Goal: Transaction & Acquisition: Obtain resource

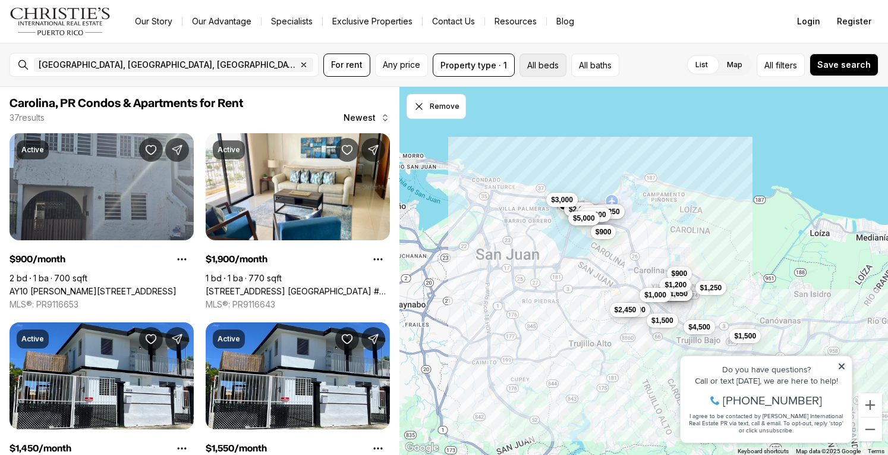
click at [543, 63] on button "All beds" at bounding box center [542, 64] width 47 height 23
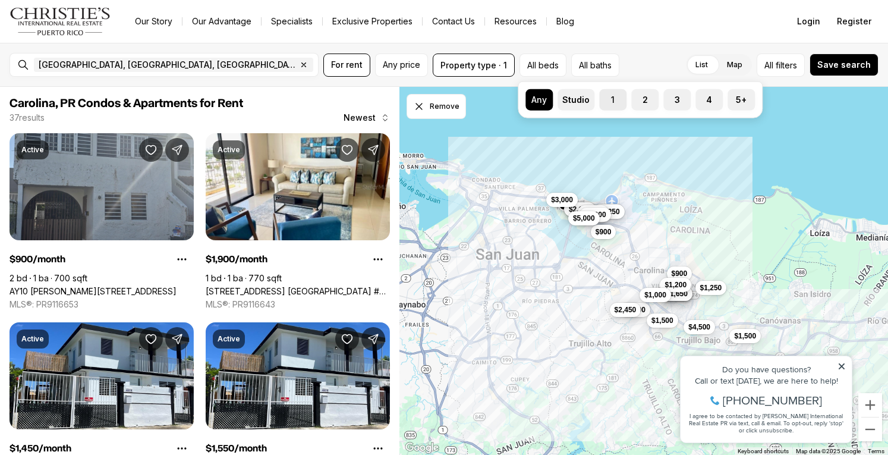
click at [613, 99] on label "1" at bounding box center [612, 99] width 27 height 21
click at [611, 99] on button "1" at bounding box center [605, 95] width 12 height 12
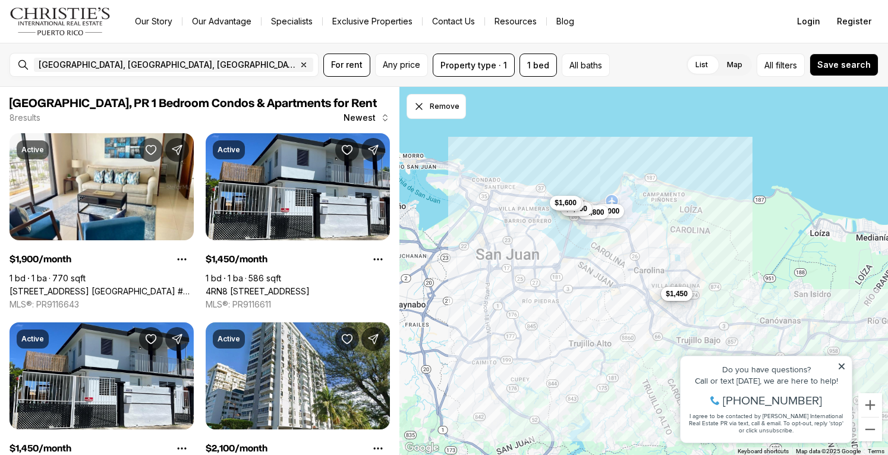
click at [490, 121] on div "$1,450 $1,450 $2,400 $2,000 $1,800 $1,900 $2,100 $1,600" at bounding box center [643, 271] width 489 height 369
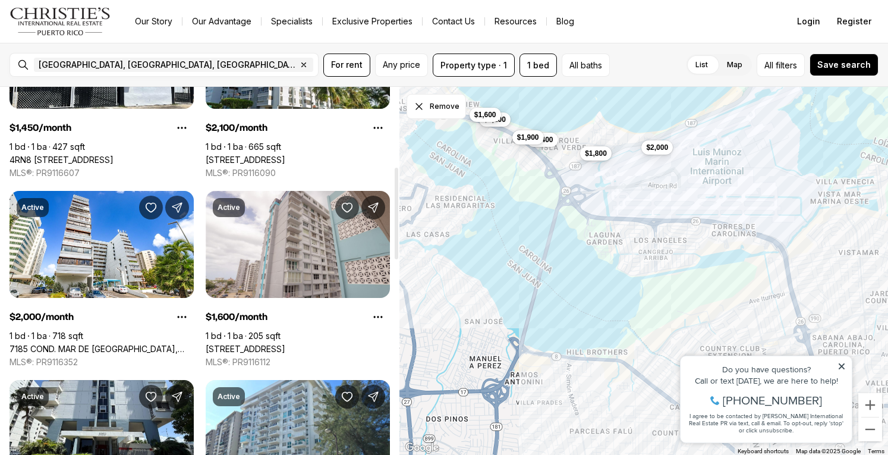
scroll to position [322, 0]
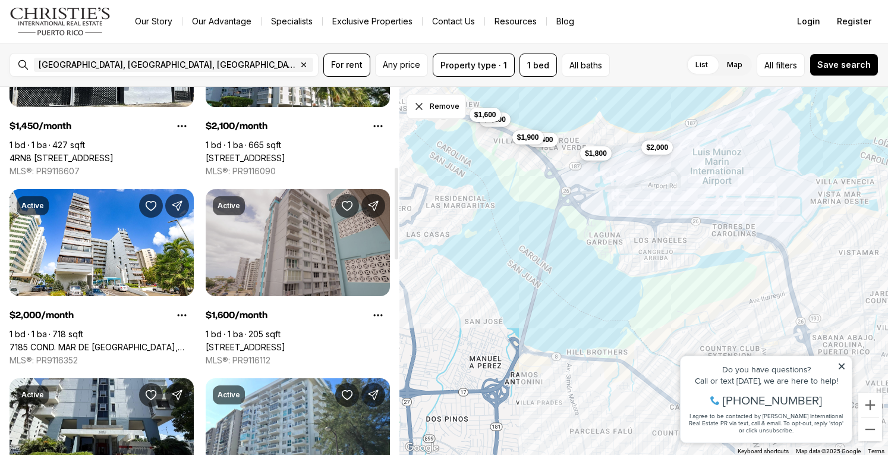
click at [258, 342] on link "3511 ISLA VERDE AVE #706, CAROLINA PR, 00979" at bounding box center [246, 347] width 80 height 11
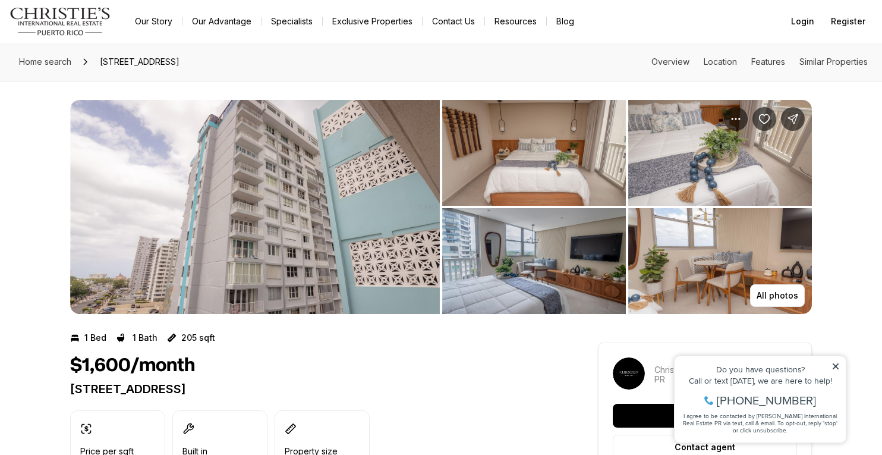
click at [258, 313] on img "View image gallery" at bounding box center [255, 207] width 370 height 214
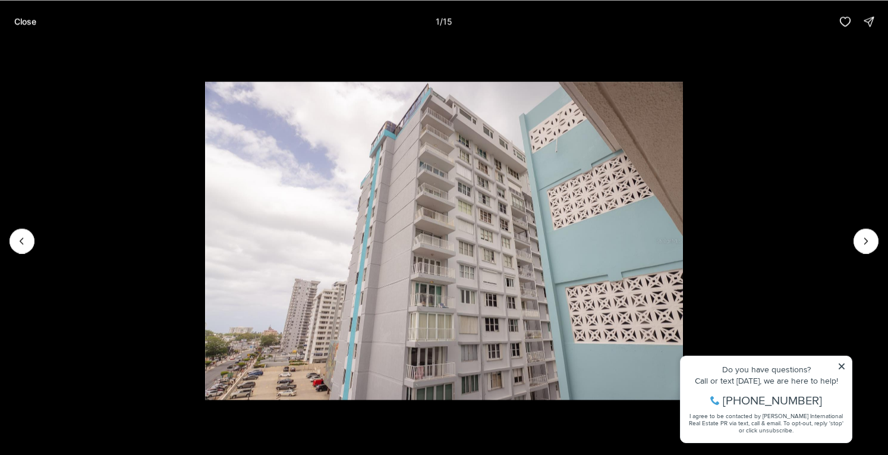
click at [258, 313] on img "1 of 15" at bounding box center [444, 240] width 478 height 319
click at [868, 238] on icon "Next slide" at bounding box center [866, 241] width 12 height 12
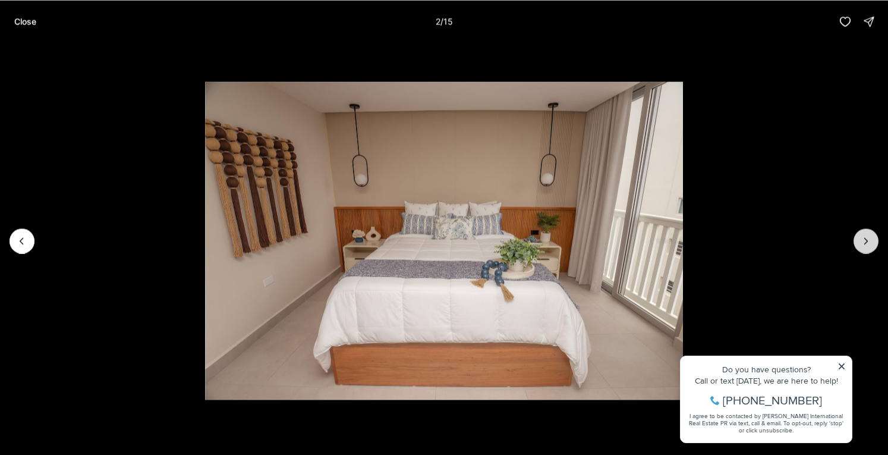
click at [868, 238] on icon "Next slide" at bounding box center [866, 241] width 12 height 12
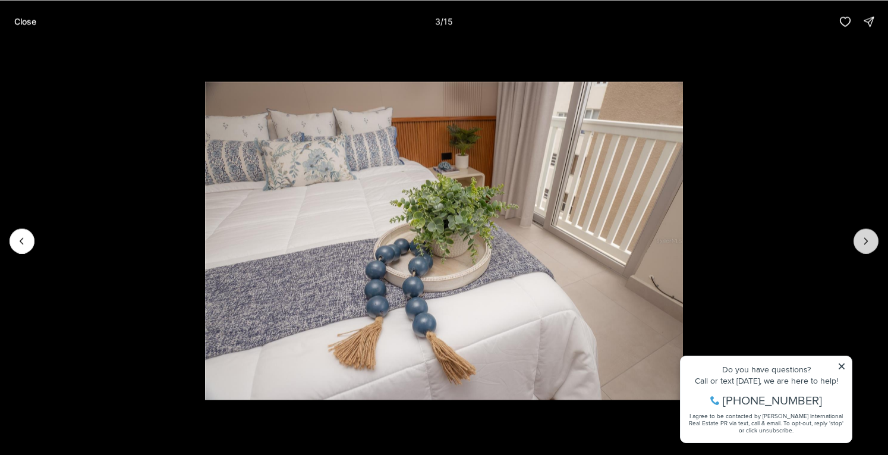
click at [868, 238] on icon "Next slide" at bounding box center [866, 241] width 12 height 12
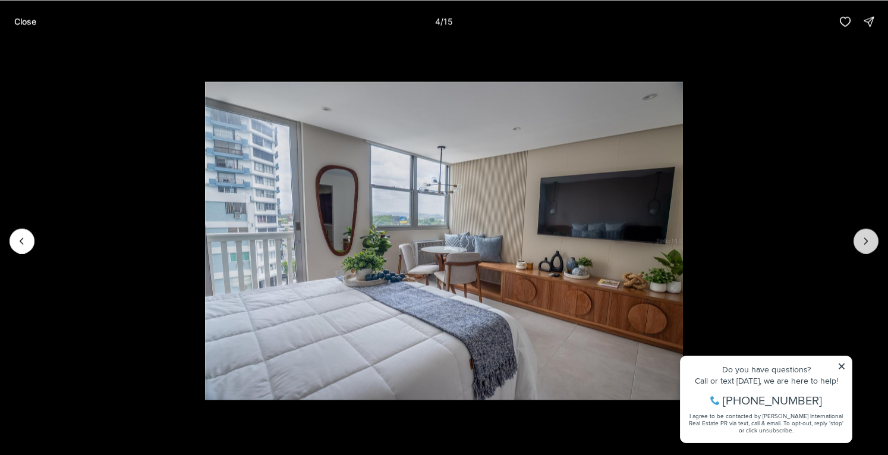
click at [868, 238] on icon "Next slide" at bounding box center [866, 241] width 12 height 12
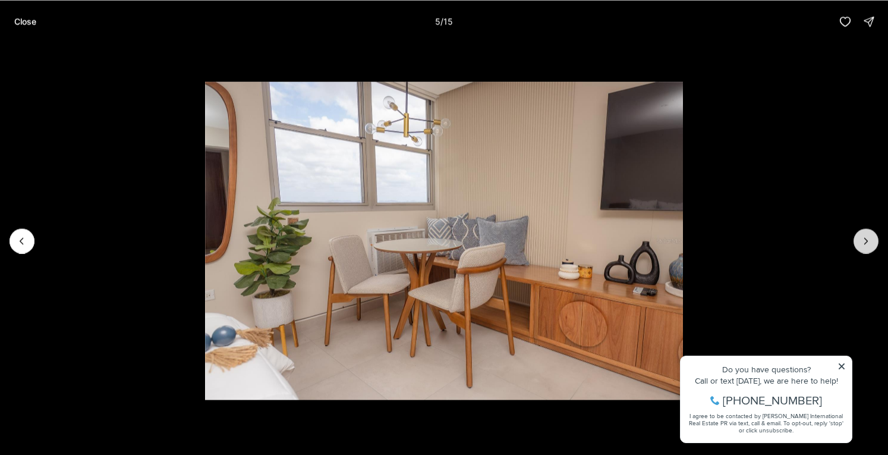
click at [868, 238] on icon "Next slide" at bounding box center [866, 241] width 12 height 12
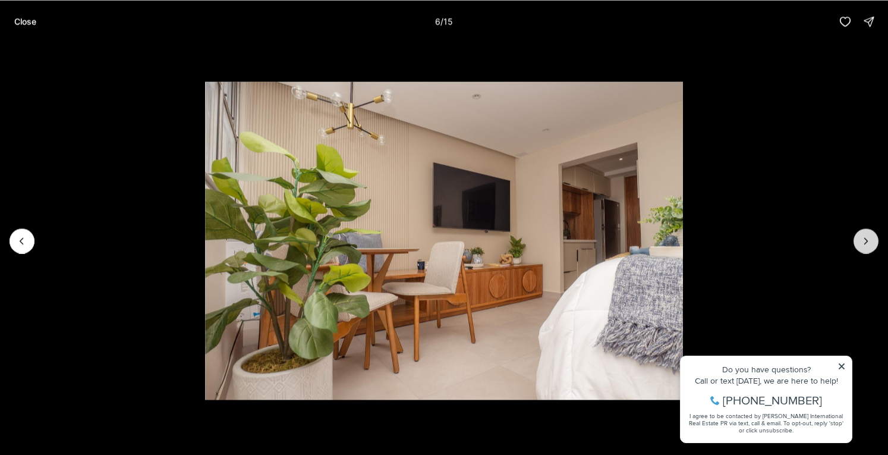
click at [868, 238] on icon "Next slide" at bounding box center [866, 241] width 12 height 12
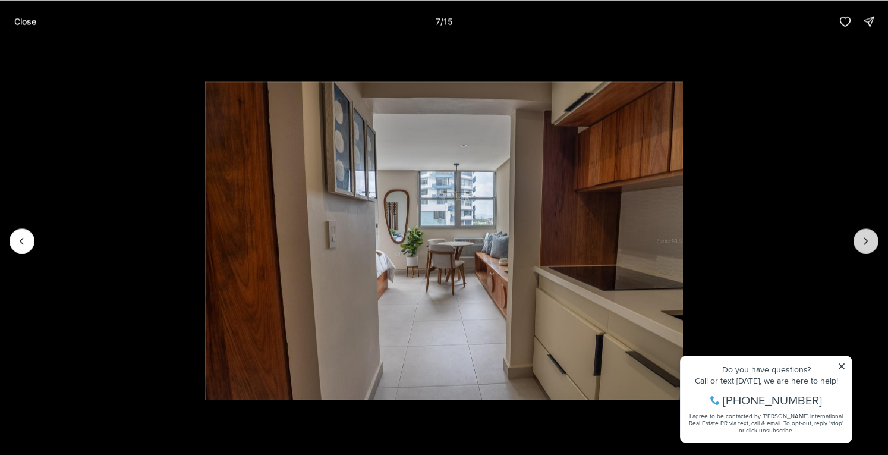
click at [868, 238] on icon "Next slide" at bounding box center [866, 241] width 12 height 12
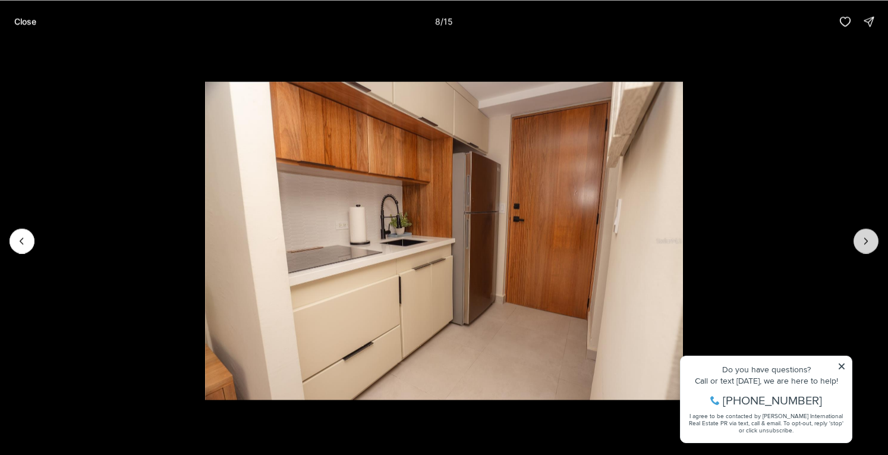
click at [868, 238] on icon "Next slide" at bounding box center [866, 241] width 12 height 12
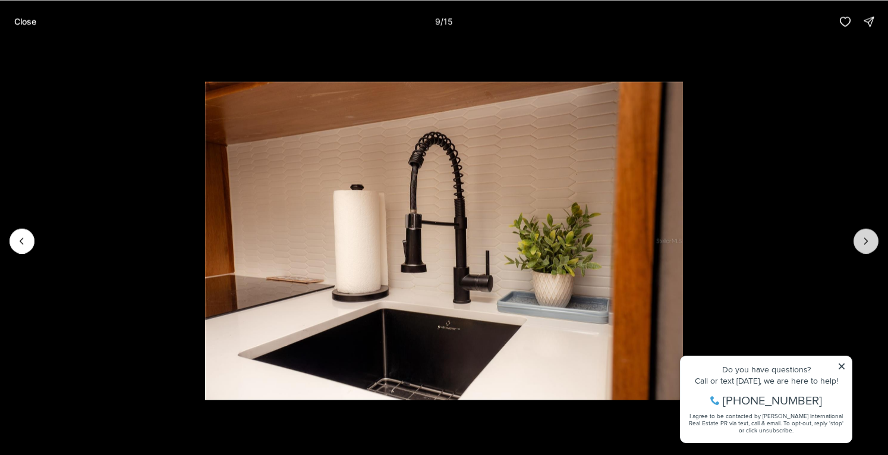
click at [868, 238] on icon "Next slide" at bounding box center [866, 241] width 12 height 12
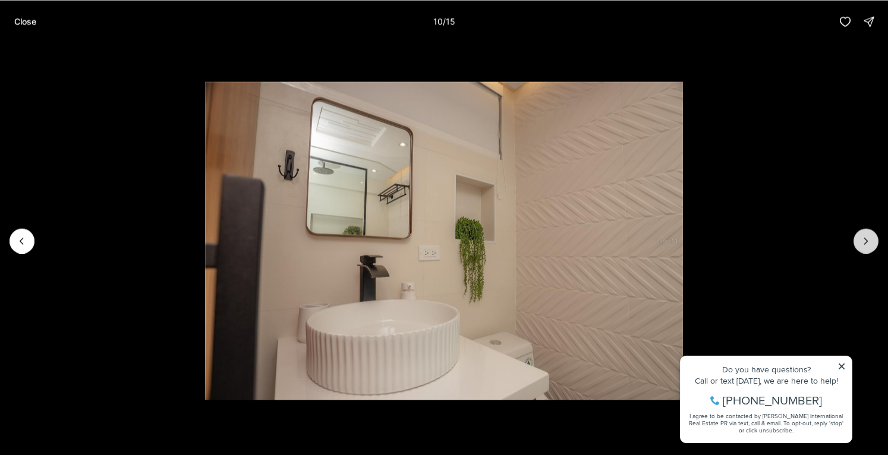
click at [868, 238] on icon "Next slide" at bounding box center [866, 241] width 12 height 12
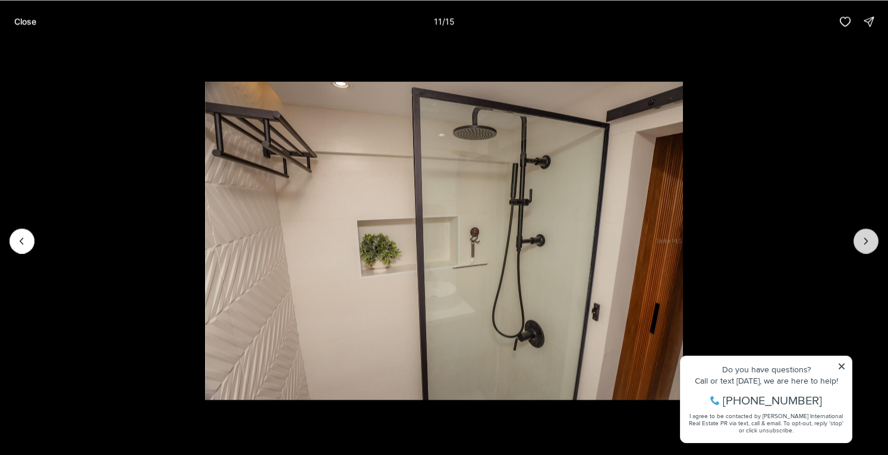
click at [868, 238] on icon "Next slide" at bounding box center [866, 241] width 12 height 12
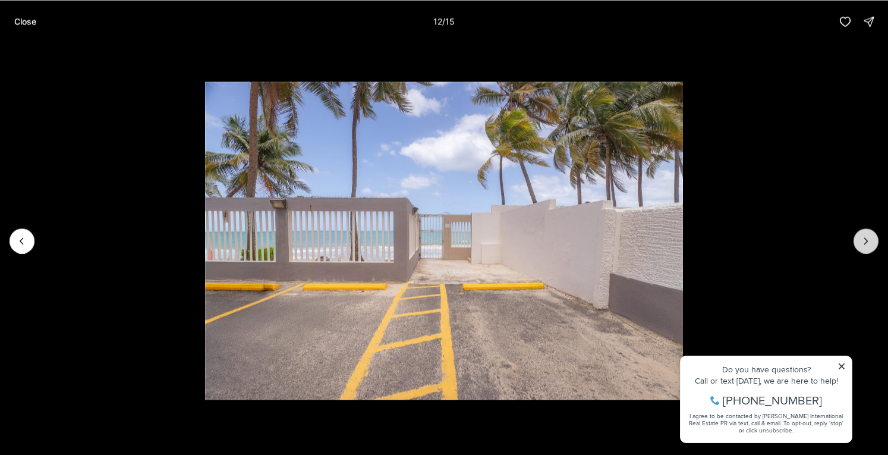
click at [868, 238] on icon "Next slide" at bounding box center [866, 241] width 12 height 12
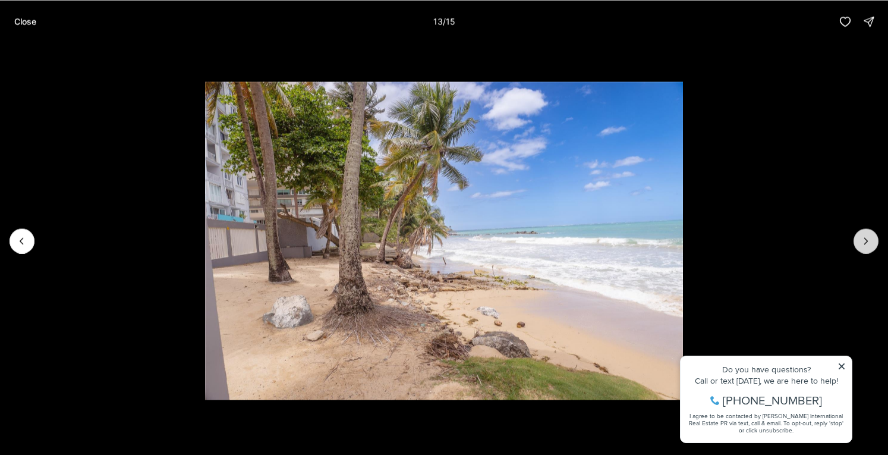
click at [868, 238] on icon "Next slide" at bounding box center [866, 241] width 12 height 12
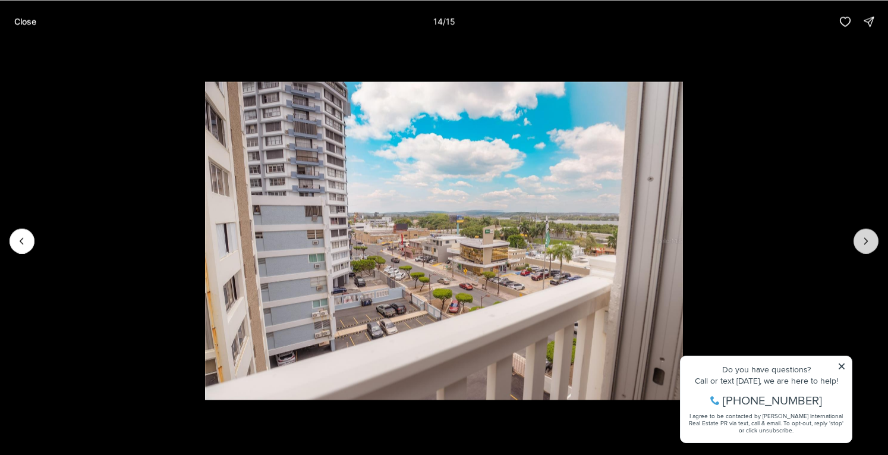
click at [868, 238] on icon "Next slide" at bounding box center [866, 241] width 12 height 12
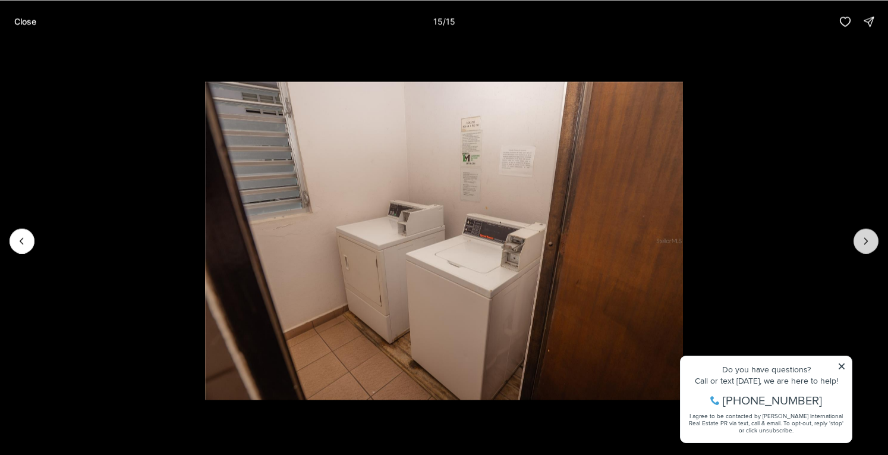
click at [868, 238] on div at bounding box center [866, 240] width 25 height 25
click at [25, 18] on p "Close" at bounding box center [25, 22] width 22 height 10
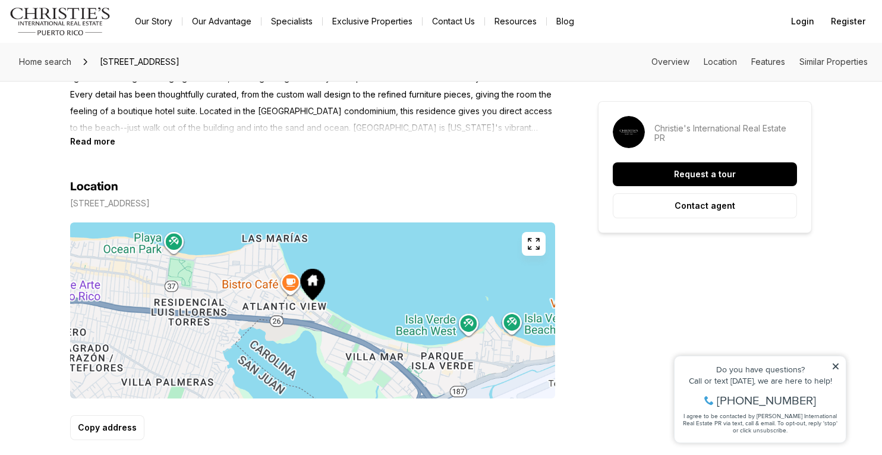
scroll to position [575, 0]
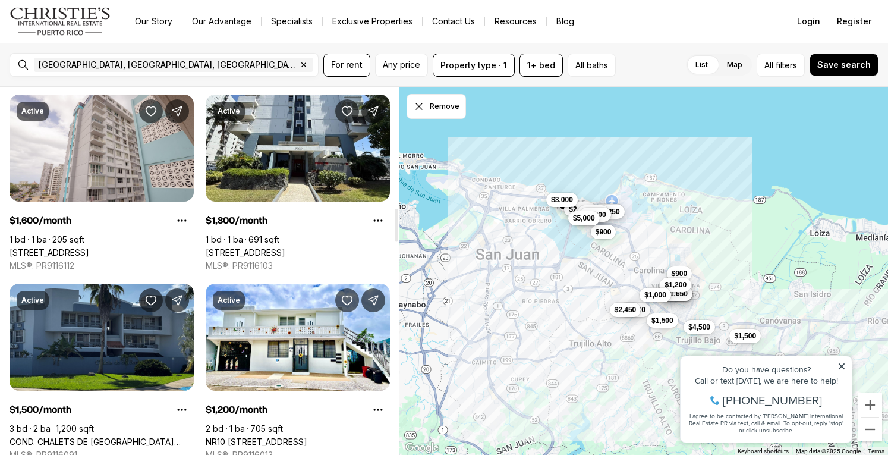
scroll to position [1379, 0]
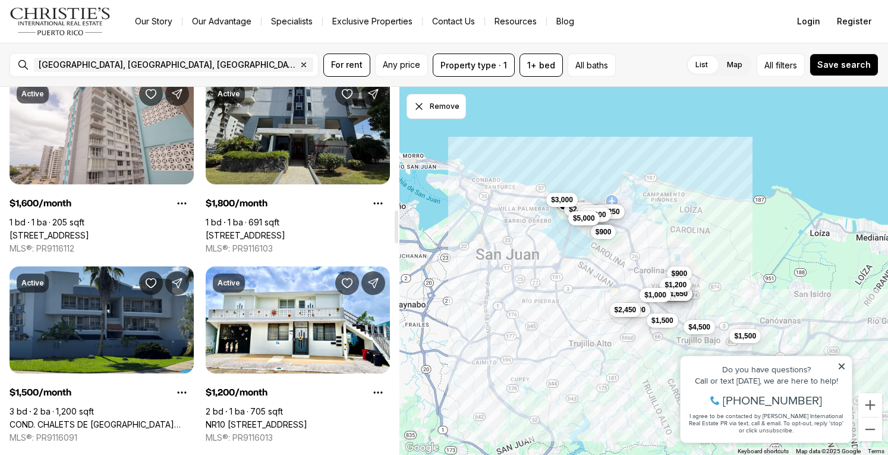
click at [264, 230] on link "[STREET_ADDRESS]" at bounding box center [246, 235] width 80 height 11
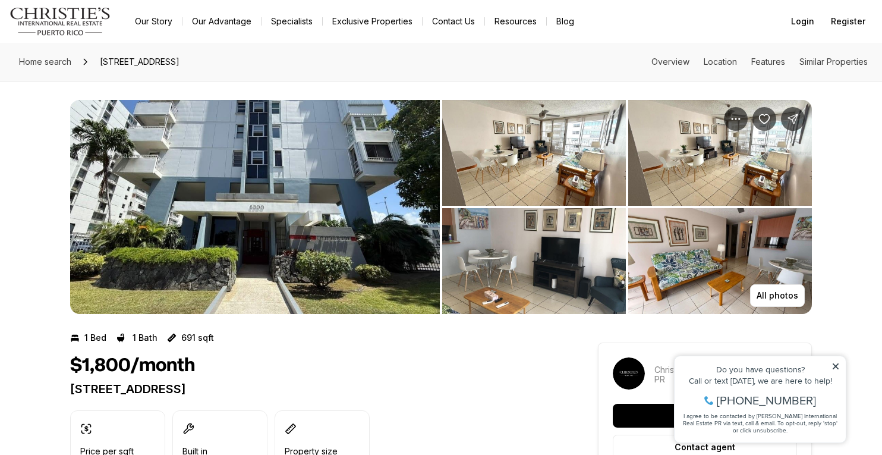
click at [264, 162] on img "View image gallery" at bounding box center [255, 207] width 370 height 214
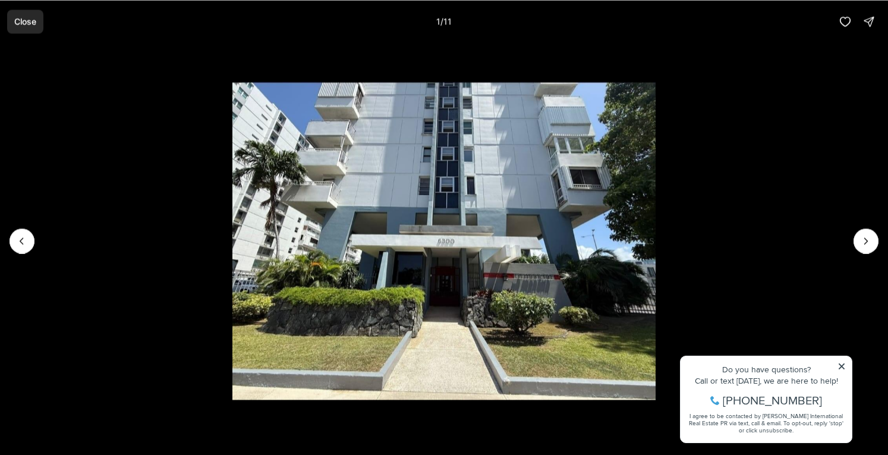
click at [23, 21] on p "Close" at bounding box center [25, 22] width 22 height 10
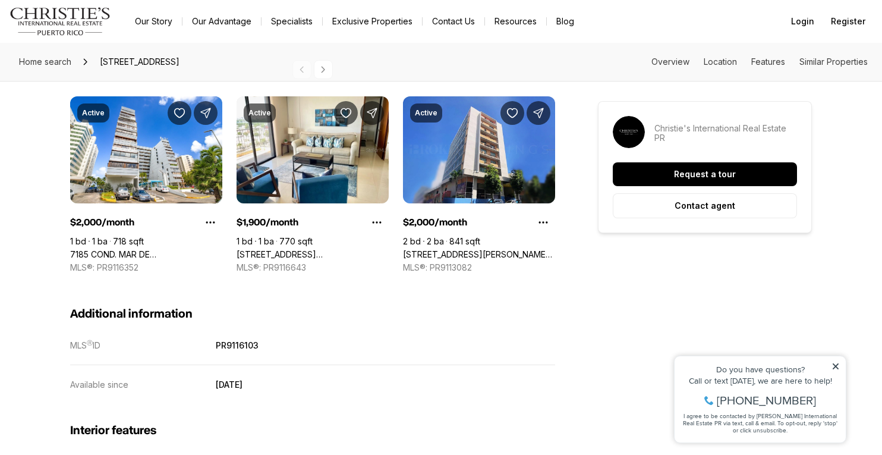
scroll to position [1008, 0]
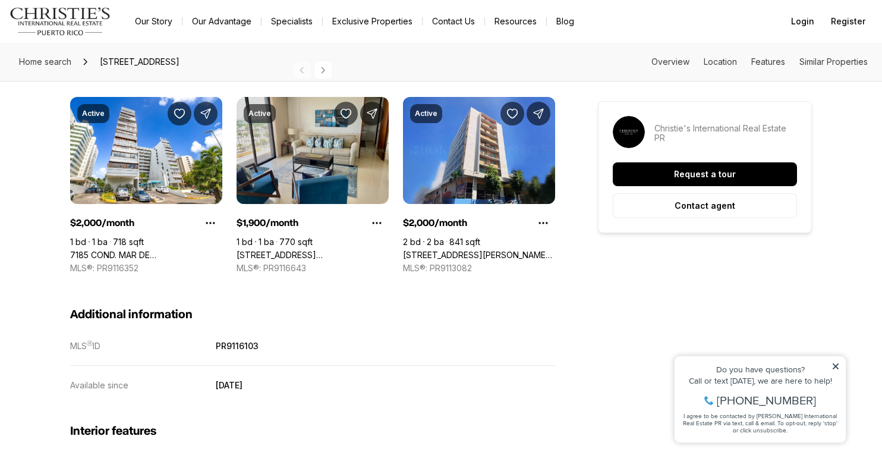
click at [295, 250] on link "[STREET_ADDRESS] [GEOGRAPHIC_DATA] #9, [GEOGRAPHIC_DATA], 00979" at bounding box center [313, 255] width 152 height 11
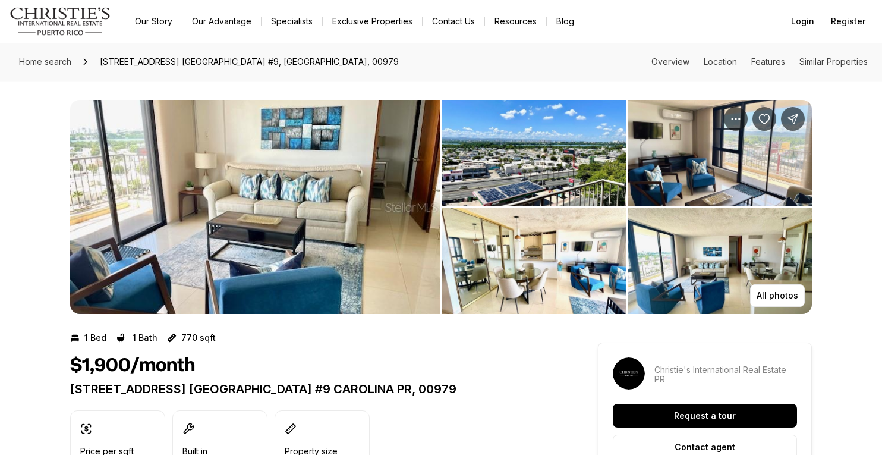
click at [282, 191] on img "View image gallery" at bounding box center [255, 207] width 370 height 214
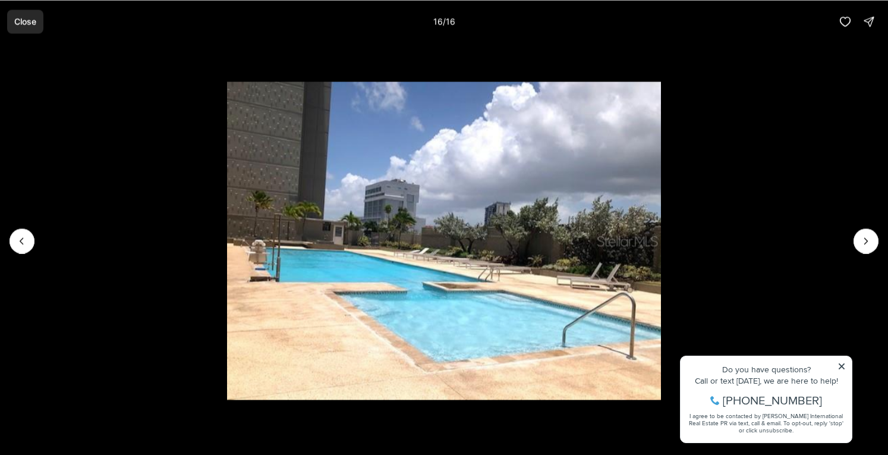
click at [24, 17] on p "Close" at bounding box center [25, 22] width 22 height 10
